Goal: Use online tool/utility: Utilize a website feature to perform a specific function

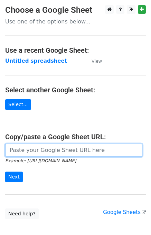
click at [11, 150] on input "url" at bounding box center [73, 150] width 137 height 13
type input "[URL][DOMAIN_NAME]"
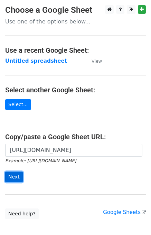
click at [13, 176] on input "Next" at bounding box center [14, 177] width 18 height 11
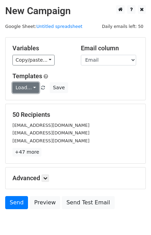
click at [24, 87] on link "Load..." at bounding box center [25, 87] width 27 height 11
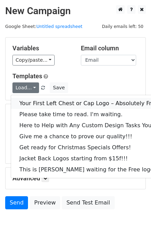
click at [33, 99] on link "Your First Left Chest or Cap Logo – Absolutely Free" at bounding box center [93, 103] width 165 height 11
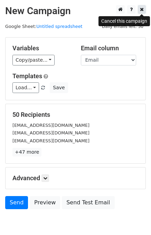
click at [144, 10] on link at bounding box center [142, 9] width 8 height 9
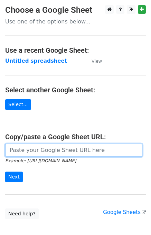
click at [55, 149] on input "url" at bounding box center [73, 150] width 137 height 13
paste input "https://docs.google.com/spreadsheets/d/1viP-lmZGJJ0DGa-rTgfADTq8R7D1QJf53VFzpF7…"
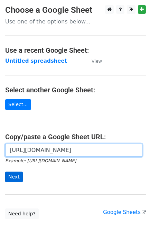
type input "https://docs.google.com/spreadsheets/d/1viP-lmZGJJ0DGa-rTgfADTq8R7D1QJf53VFzpF7…"
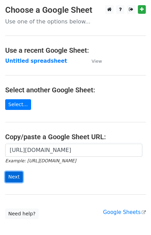
scroll to position [0, 0]
click at [8, 176] on input "Next" at bounding box center [14, 177] width 18 height 11
